Goal: Obtain resource: Download file/media

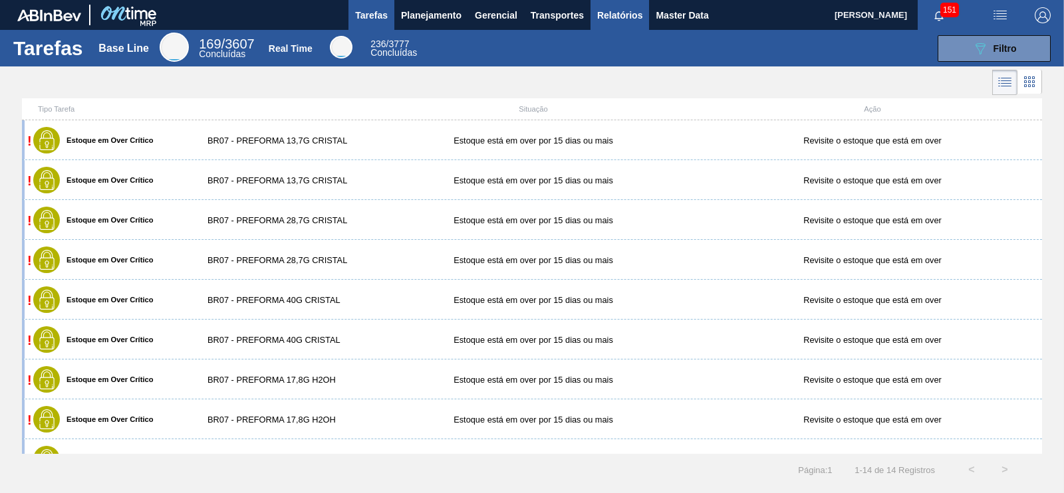
click at [609, 15] on span "Relatórios" at bounding box center [619, 15] width 45 height 16
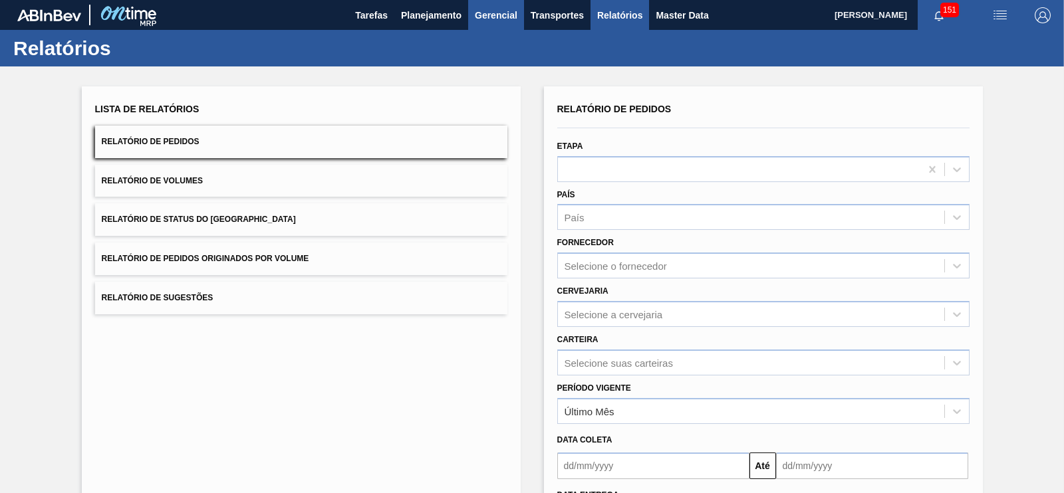
click at [492, 15] on span "Gerencial" at bounding box center [496, 15] width 43 height 16
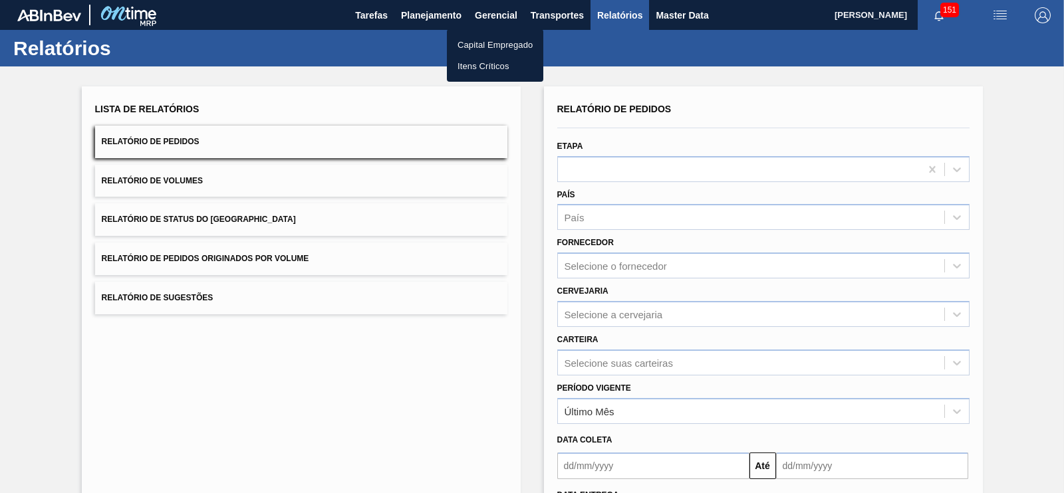
click at [461, 18] on div at bounding box center [532, 246] width 1064 height 493
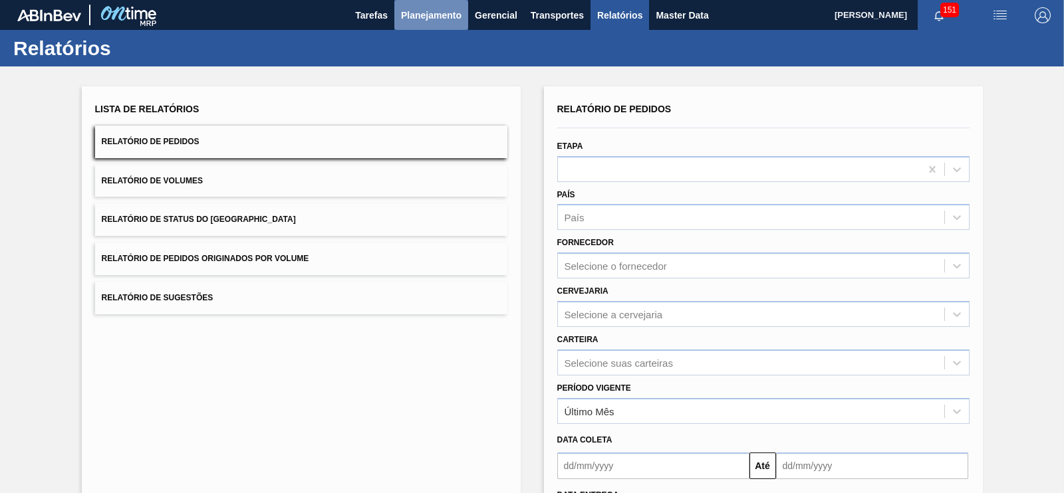
click at [443, 12] on span "Planejamento" at bounding box center [431, 15] width 60 height 16
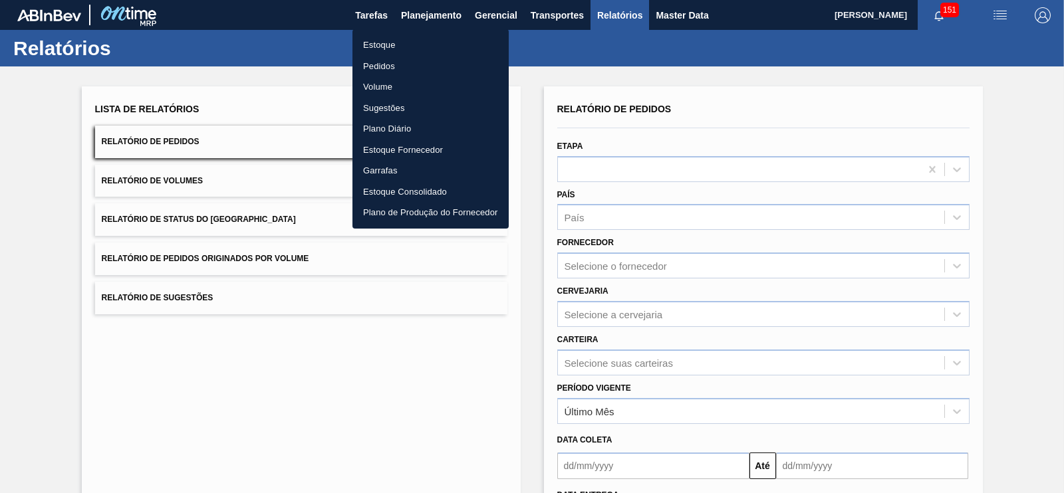
drag, startPoint x: 681, startPoint y: 31, endPoint x: 647, endPoint y: 25, distance: 34.5
click at [681, 31] on div at bounding box center [532, 246] width 1064 height 493
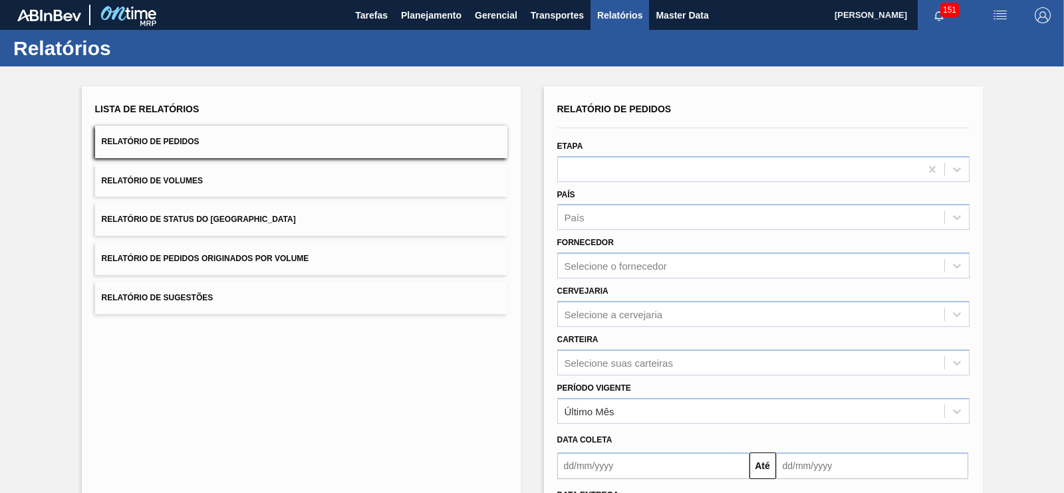
click at [312, 257] on button "Relatório de Pedidos Originados por Volume" at bounding box center [301, 259] width 412 height 33
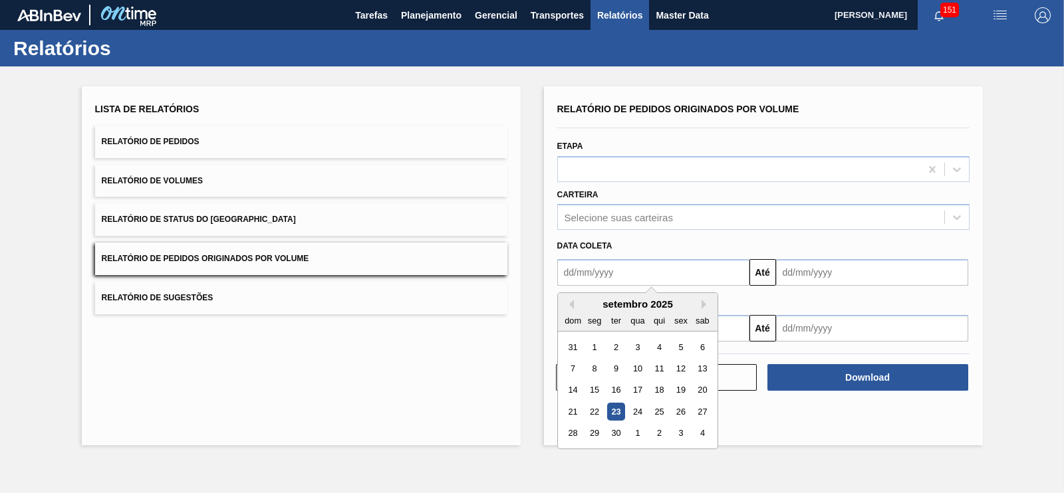
click at [590, 273] on input "text" at bounding box center [653, 272] width 192 height 27
click at [592, 350] on div "1" at bounding box center [594, 347] width 18 height 18
type input "[DATE]"
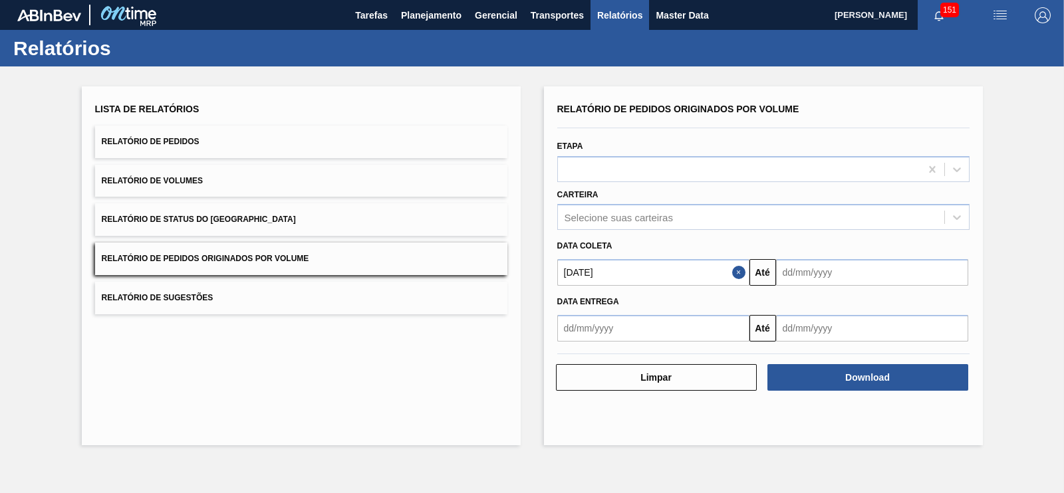
click at [806, 271] on input "text" at bounding box center [872, 272] width 192 height 27
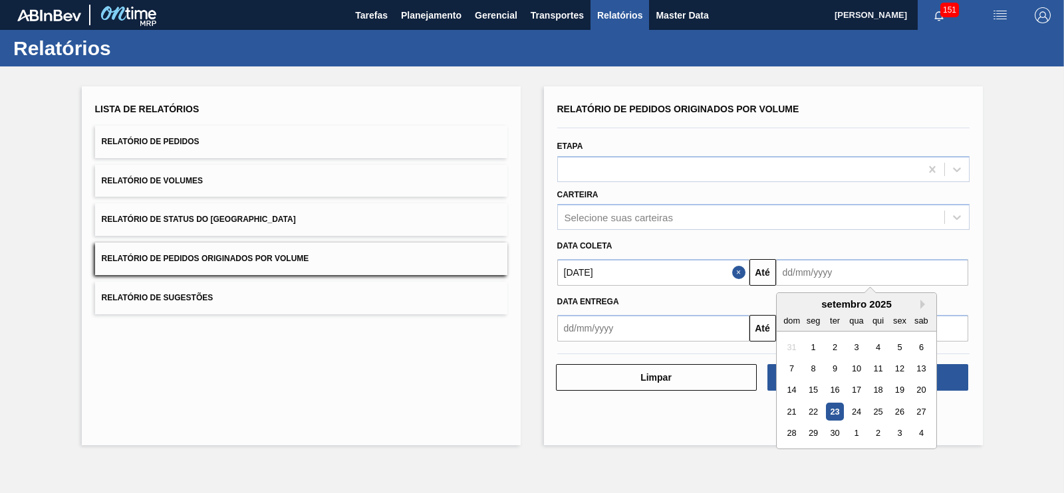
click at [836, 435] on div "30" at bounding box center [834, 434] width 18 height 18
type input "[DATE]"
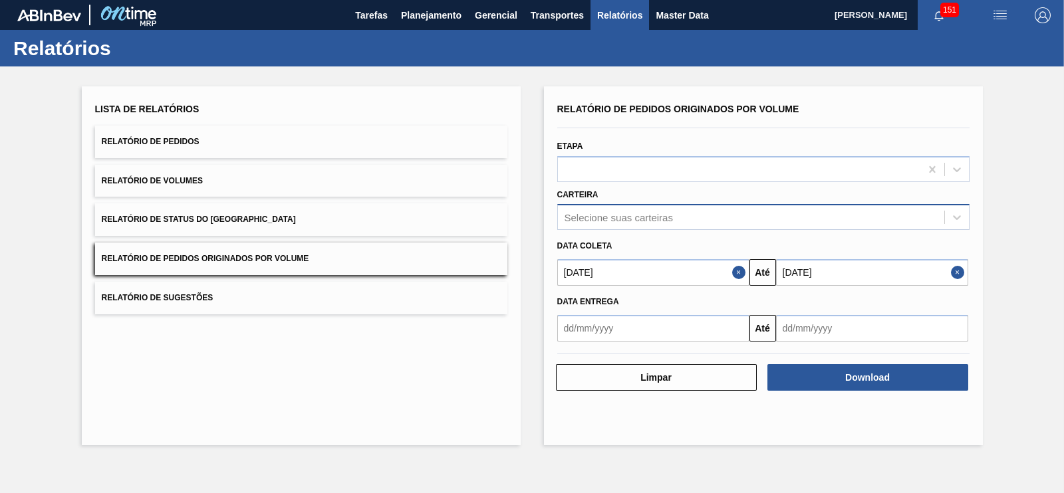
click at [606, 217] on div "Selecione suas carteiras" at bounding box center [618, 217] width 108 height 11
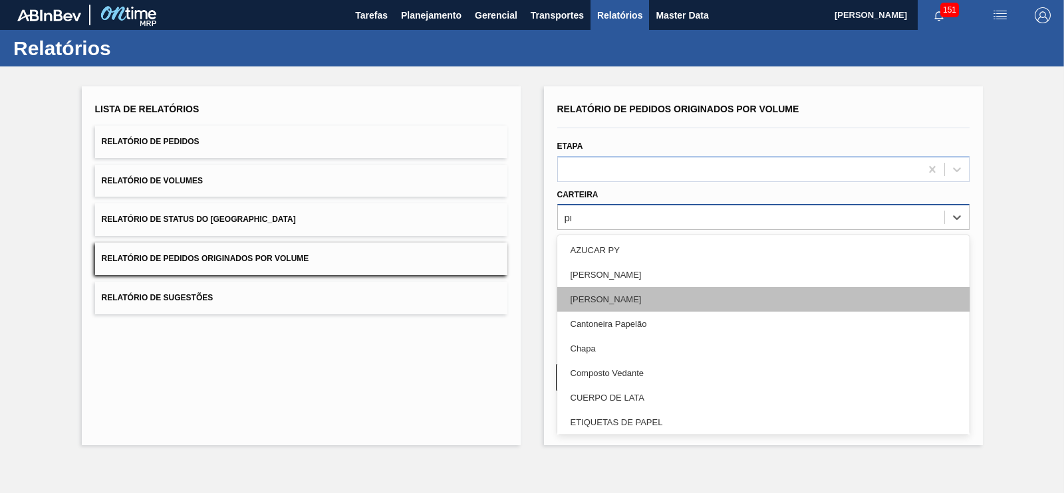
type input "pre"
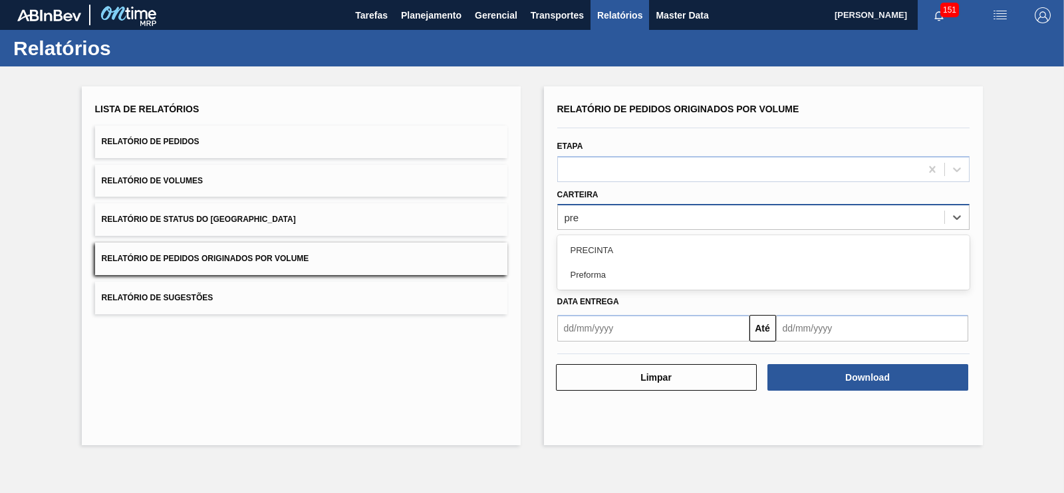
click at [595, 277] on div "Preforma" at bounding box center [763, 275] width 412 height 25
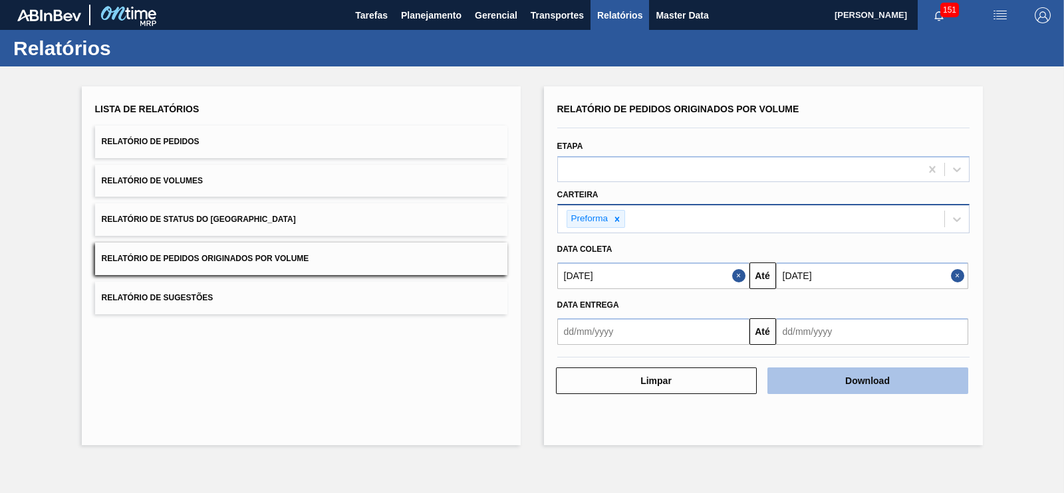
click at [882, 384] on button "Download" at bounding box center [867, 381] width 201 height 27
